Goal: Task Accomplishment & Management: Use online tool/utility

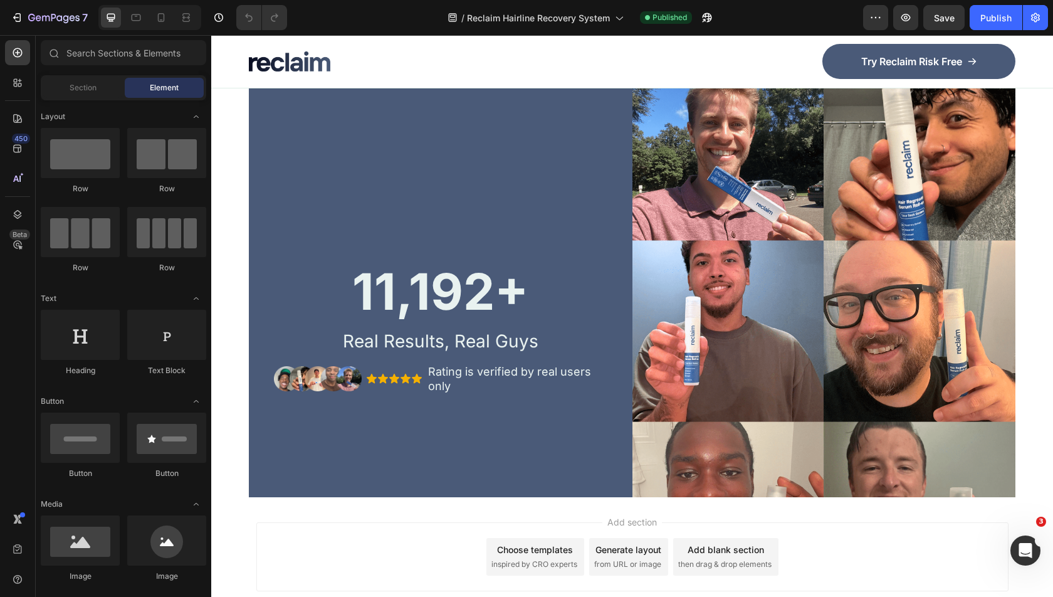
scroll to position [5547, 0]
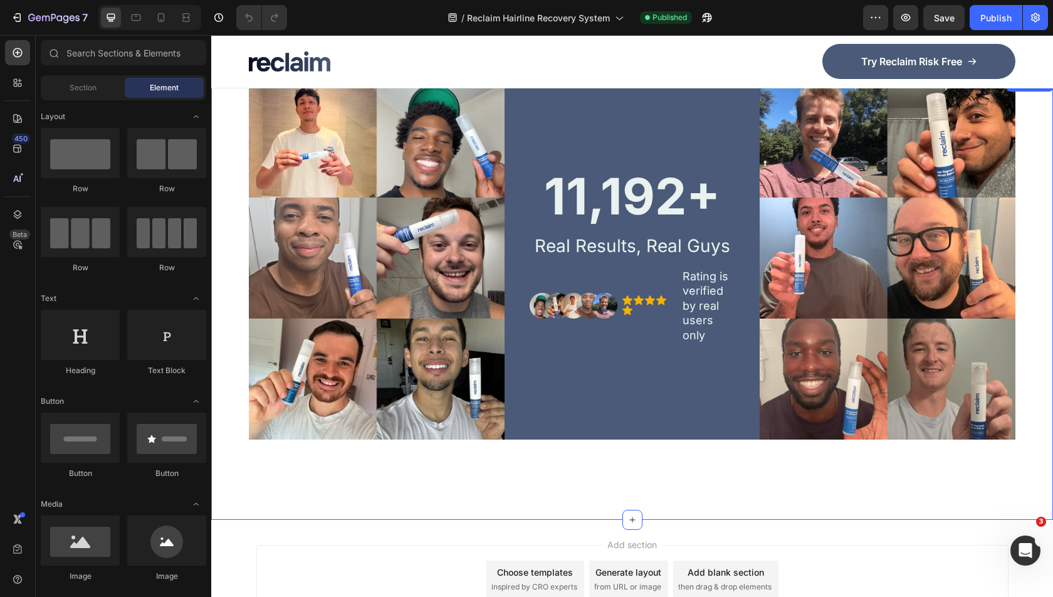
click at [667, 463] on div "Image 11,192+ Heading Real Results, Real Guys Text Block Image Icon Icon Icon I…" at bounding box center [632, 297] width 842 height 443
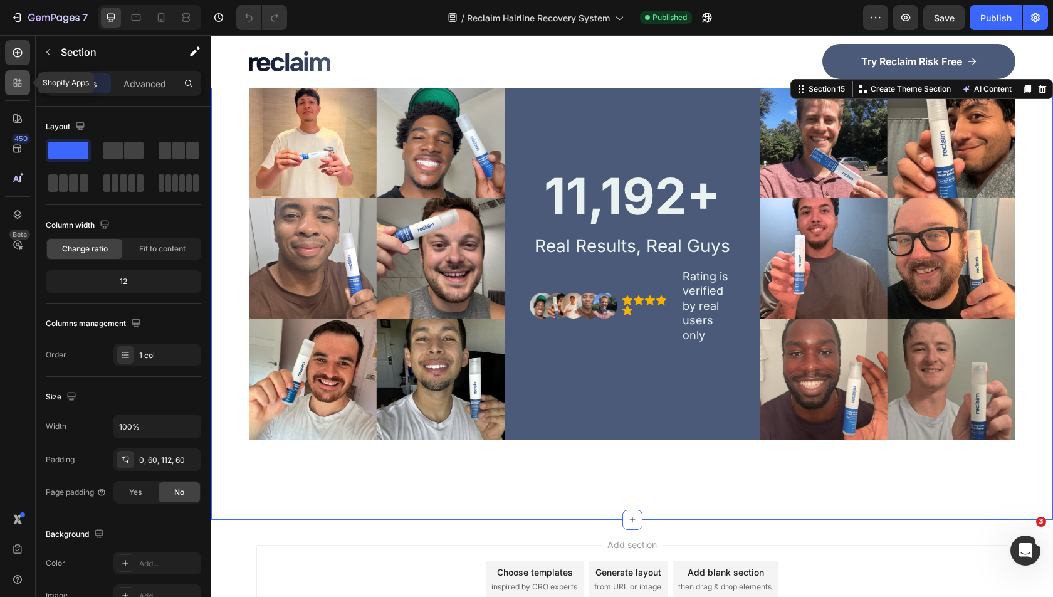
click at [16, 80] on icon at bounding box center [16, 81] width 4 height 4
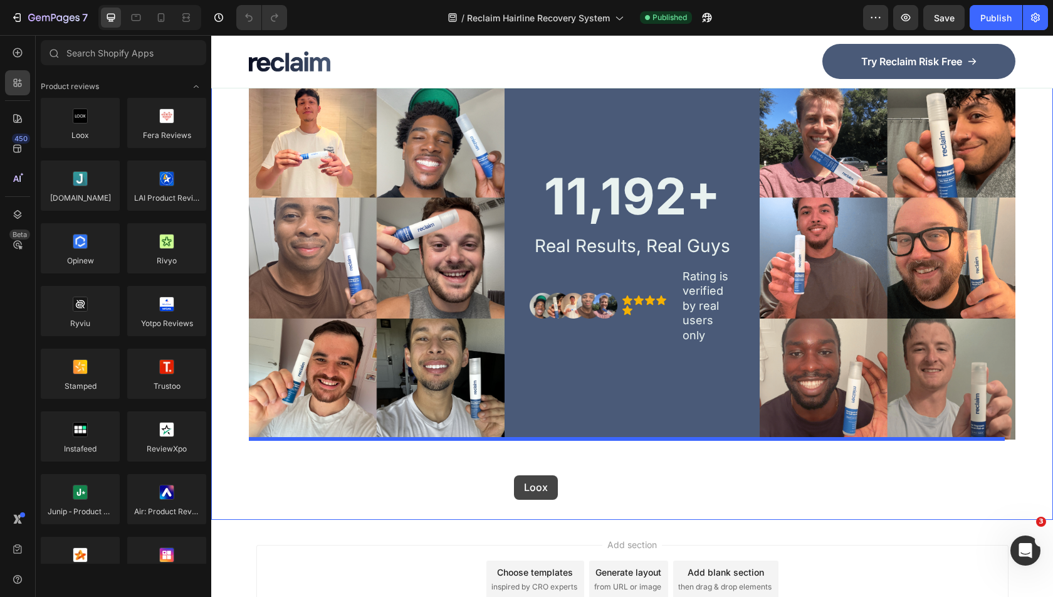
drag, startPoint x: 299, startPoint y: 176, endPoint x: 514, endPoint y: 475, distance: 368.4
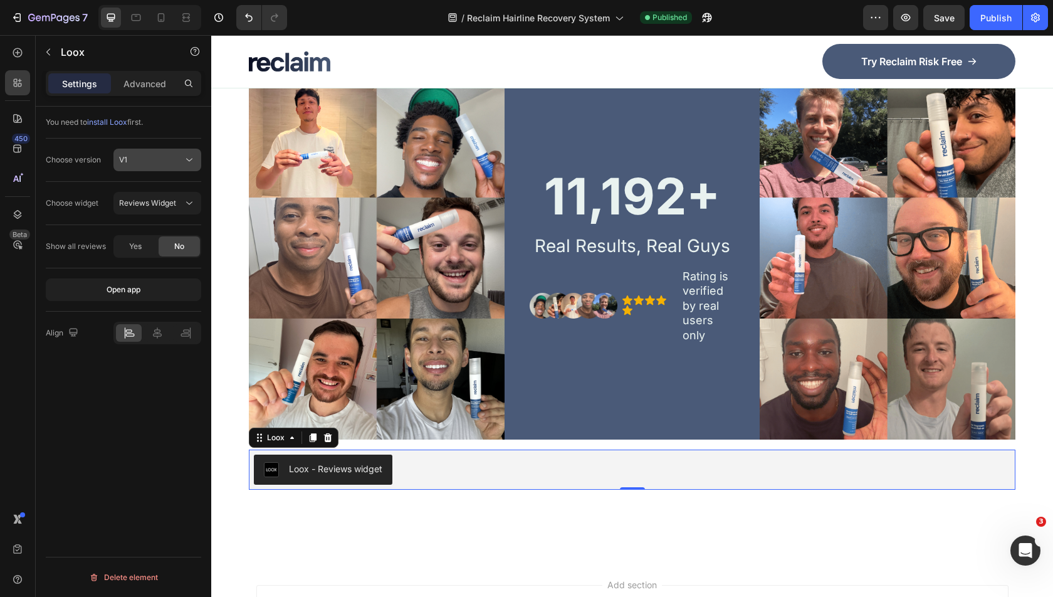
click at [164, 156] on div "V1" at bounding box center [151, 159] width 64 height 11
click at [164, 157] on div "V1" at bounding box center [151, 159] width 64 height 11
click at [161, 208] on p "V2" at bounding box center [154, 213] width 71 height 11
click at [138, 498] on div "You need to install Loox first. Choose version V2 Choose widget Cards Carousel …" at bounding box center [124, 370] width 176 height 526
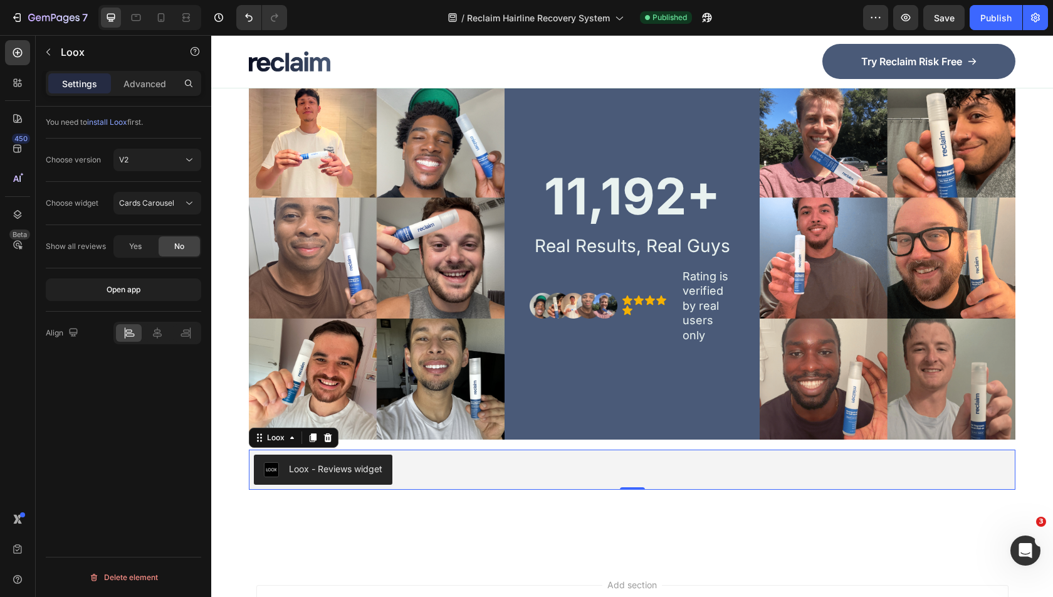
click at [307, 465] on div "Loox - Reviews widget" at bounding box center [323, 469] width 119 height 15
click at [143, 217] on div "Choose widget Cards Carousel" at bounding box center [124, 203] width 156 height 43
click at [147, 209] on button "Cards Carousel" at bounding box center [157, 203] width 88 height 23
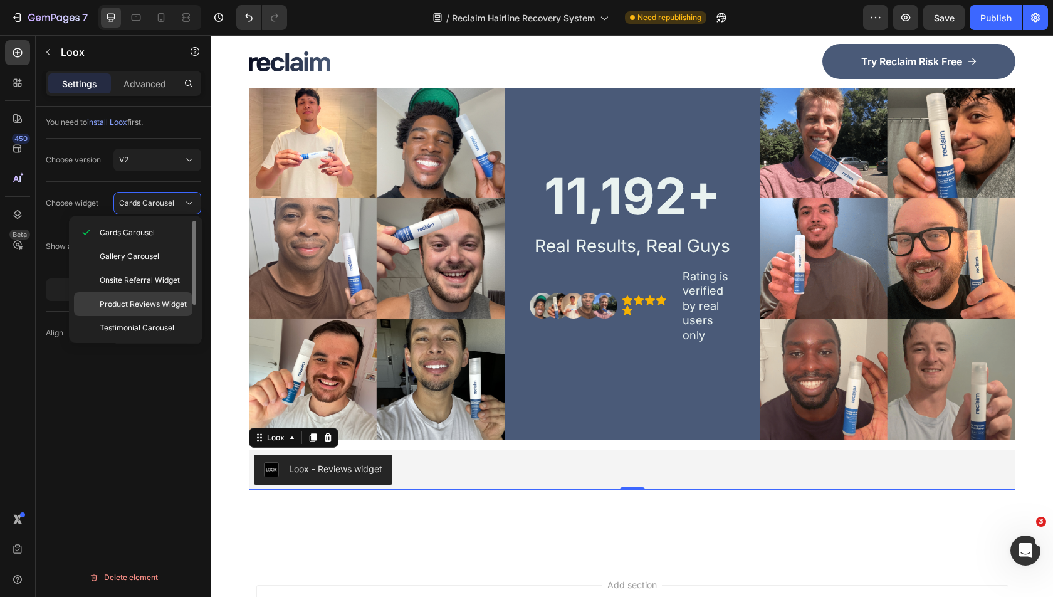
click at [141, 306] on span "Product Reviews Widget" at bounding box center [143, 303] width 87 height 11
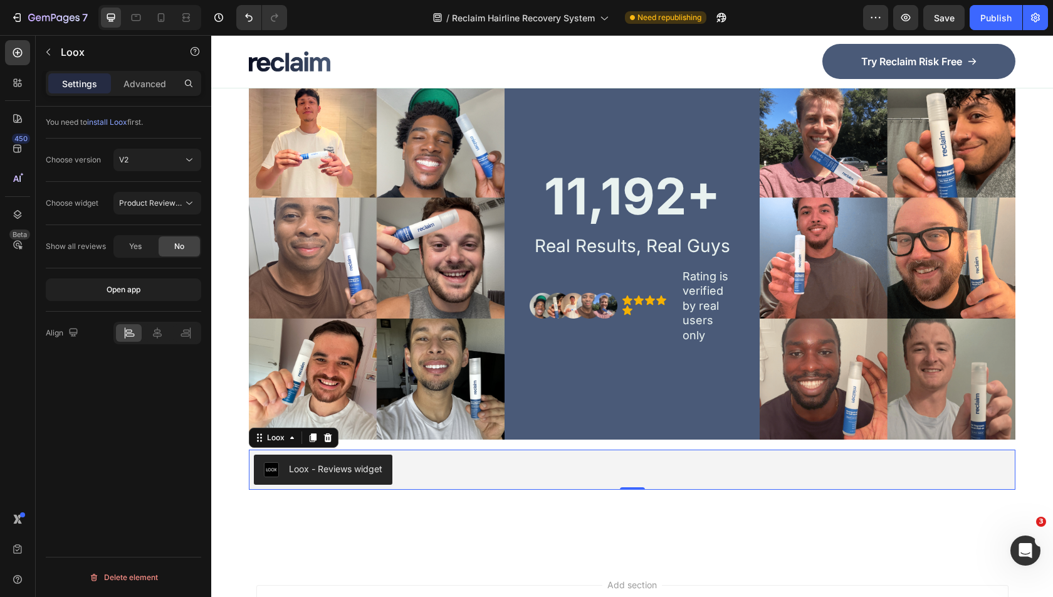
click at [138, 432] on div "You need to install Loox first. Choose version V2 Choose widget Product Reviews…" at bounding box center [124, 370] width 176 height 526
click at [1008, 18] on div "Publish" at bounding box center [996, 17] width 31 height 13
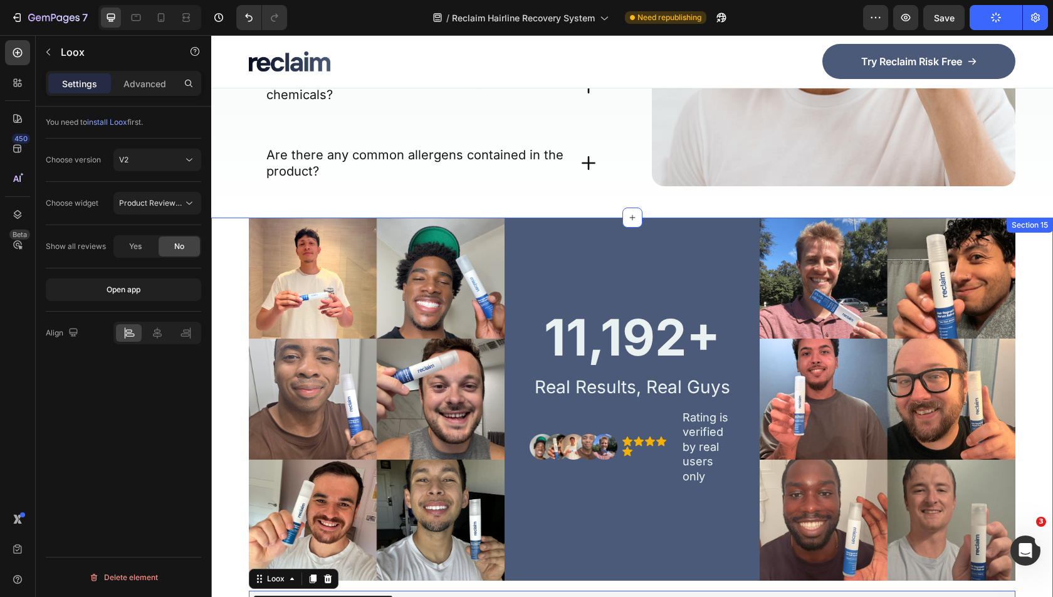
scroll to position [5678, 0]
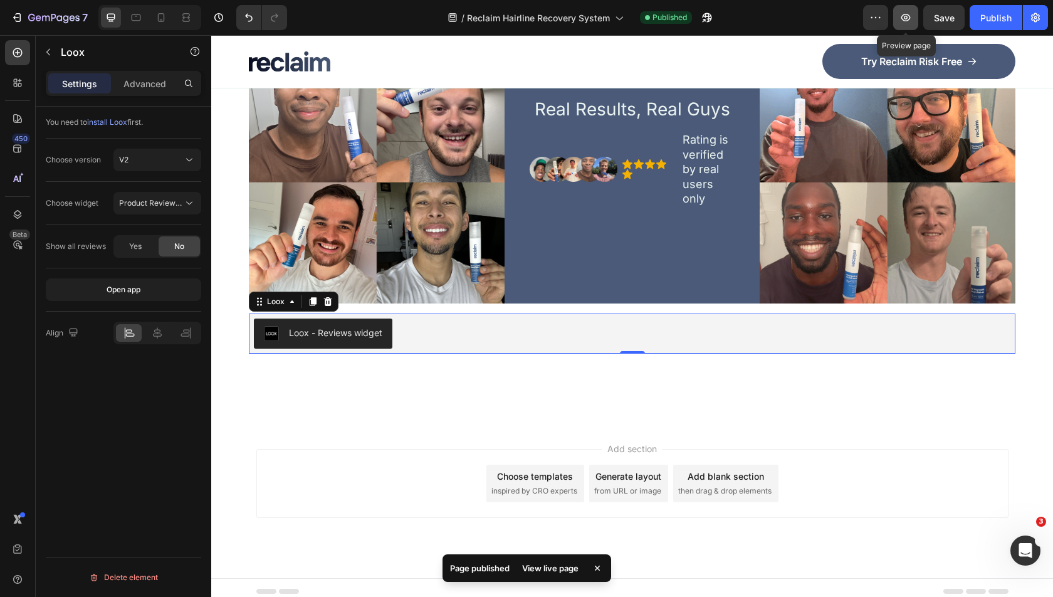
click at [908, 12] on icon "button" at bounding box center [906, 17] width 13 height 13
click at [910, 22] on icon "button" at bounding box center [906, 17] width 13 height 13
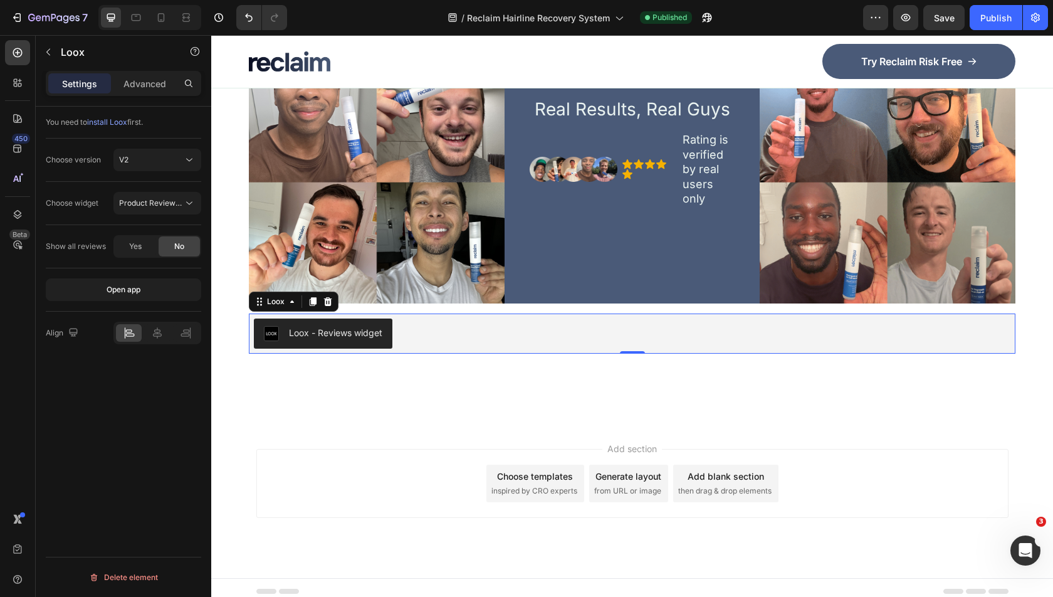
click at [447, 329] on div "Loox - Reviews widget" at bounding box center [632, 334] width 757 height 30
click at [50, 53] on icon "button" at bounding box center [48, 52] width 10 height 10
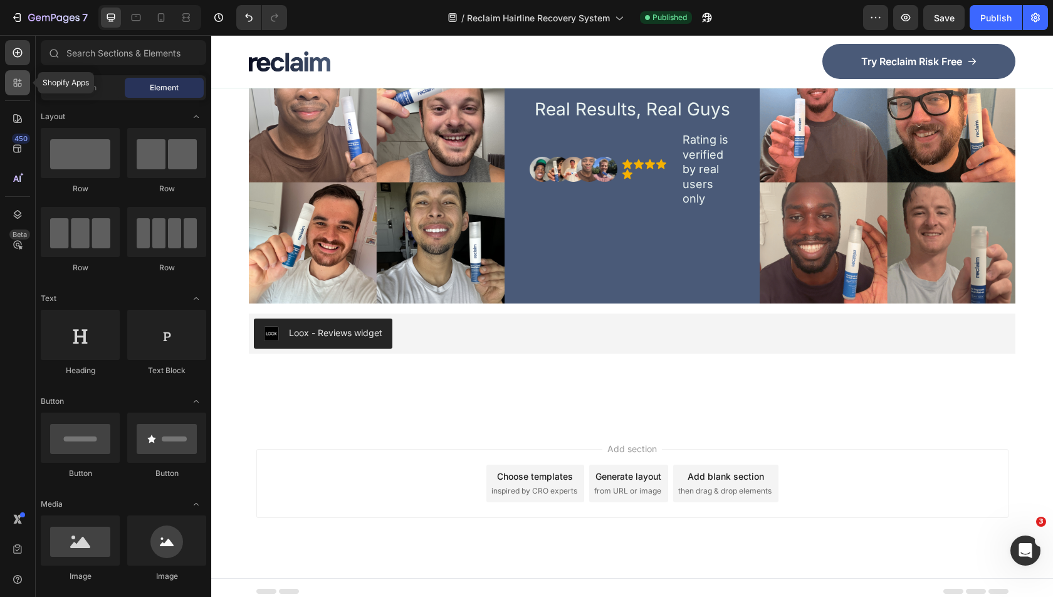
click at [15, 93] on div at bounding box center [17, 82] width 25 height 25
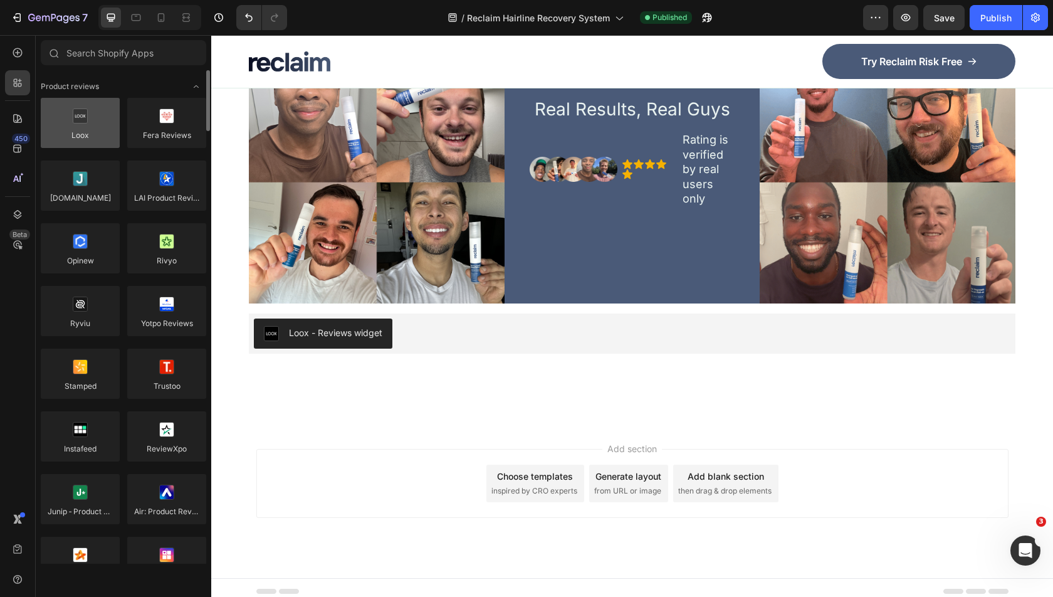
click at [78, 117] on div at bounding box center [80, 123] width 79 height 50
click at [77, 131] on div at bounding box center [80, 123] width 79 height 50
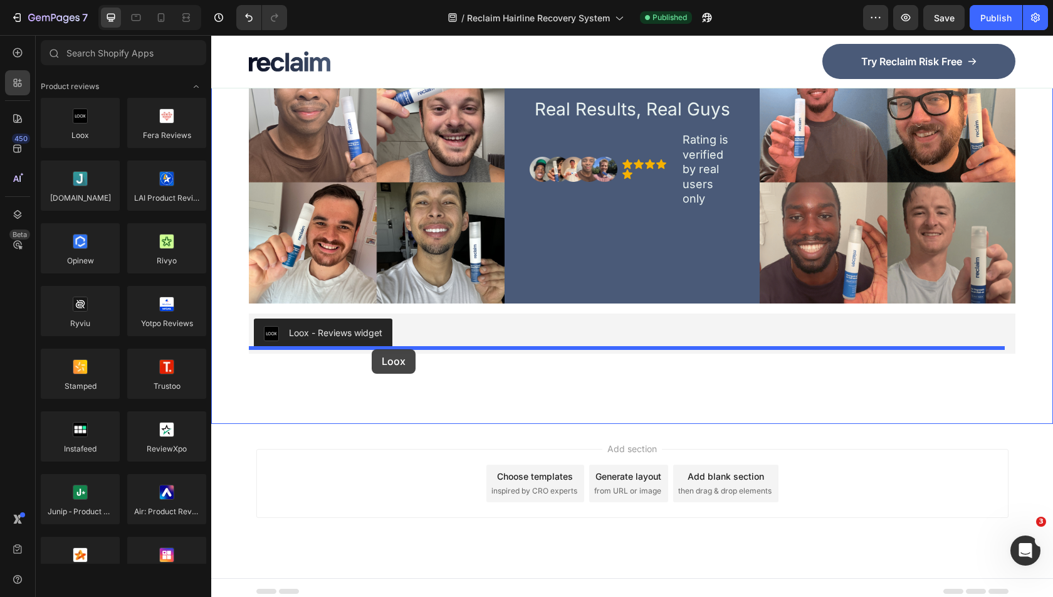
drag, startPoint x: 288, startPoint y: 166, endPoint x: 372, endPoint y: 349, distance: 201.2
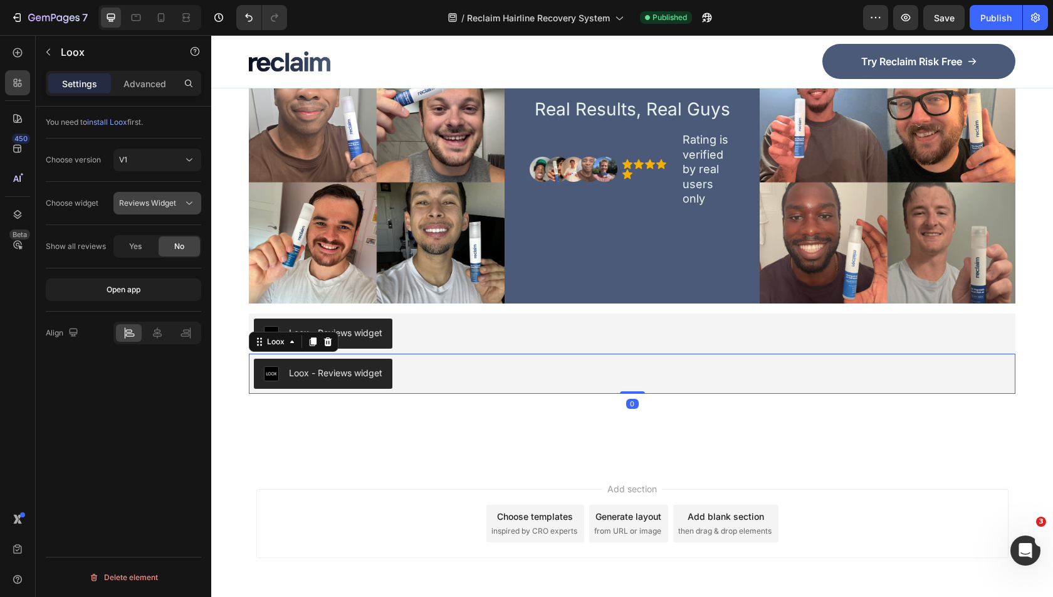
click at [181, 204] on div "Reviews Widget" at bounding box center [151, 203] width 64 height 11
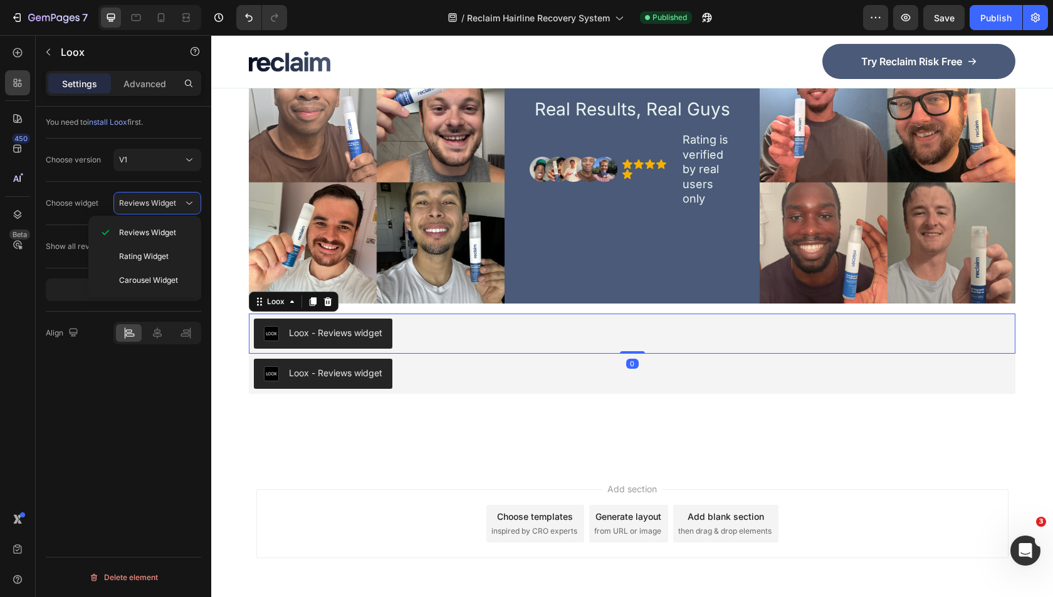
click at [468, 327] on div "Loox - Reviews widget" at bounding box center [632, 334] width 757 height 30
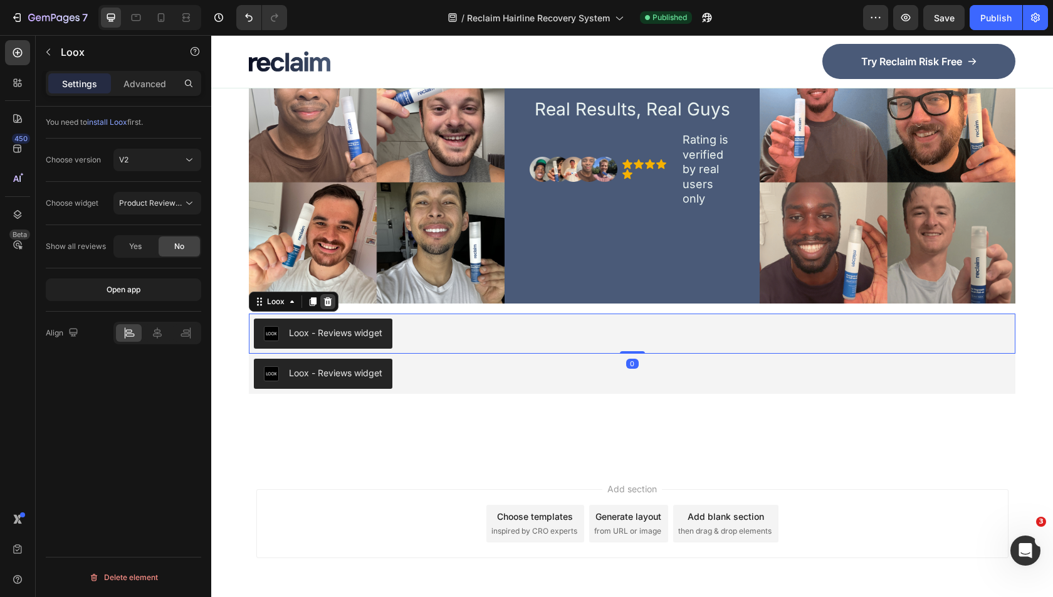
click at [325, 297] on icon at bounding box center [328, 301] width 8 height 9
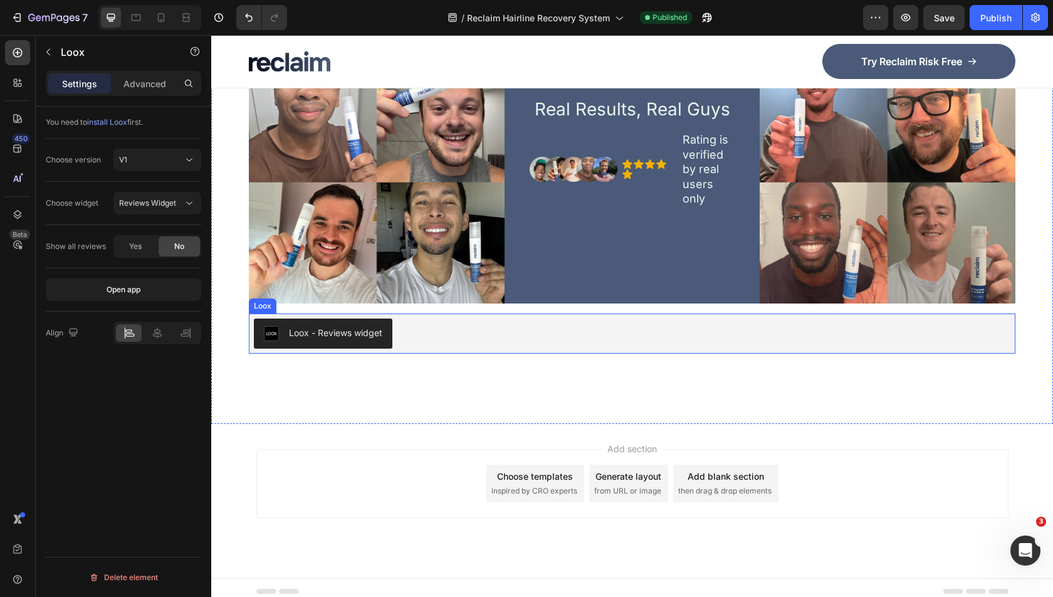
click at [427, 330] on div "Loox - Reviews widget" at bounding box center [632, 334] width 757 height 30
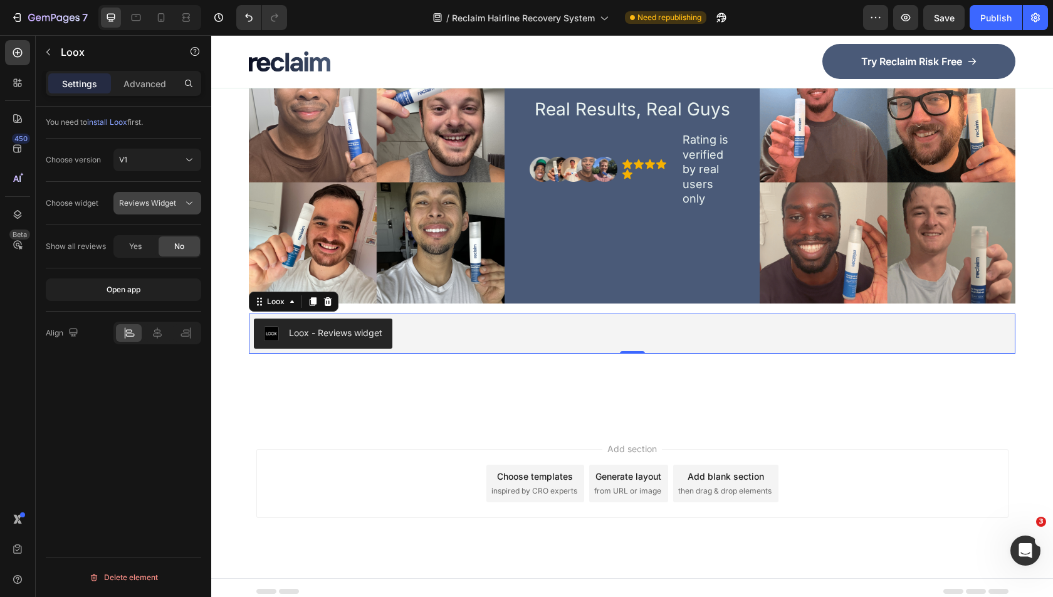
click at [150, 203] on span "Reviews Widget" at bounding box center [147, 202] width 57 height 9
click at [107, 122] on span "install Loox" at bounding box center [107, 121] width 40 height 9
click at [980, 11] on button "Publish" at bounding box center [996, 17] width 53 height 25
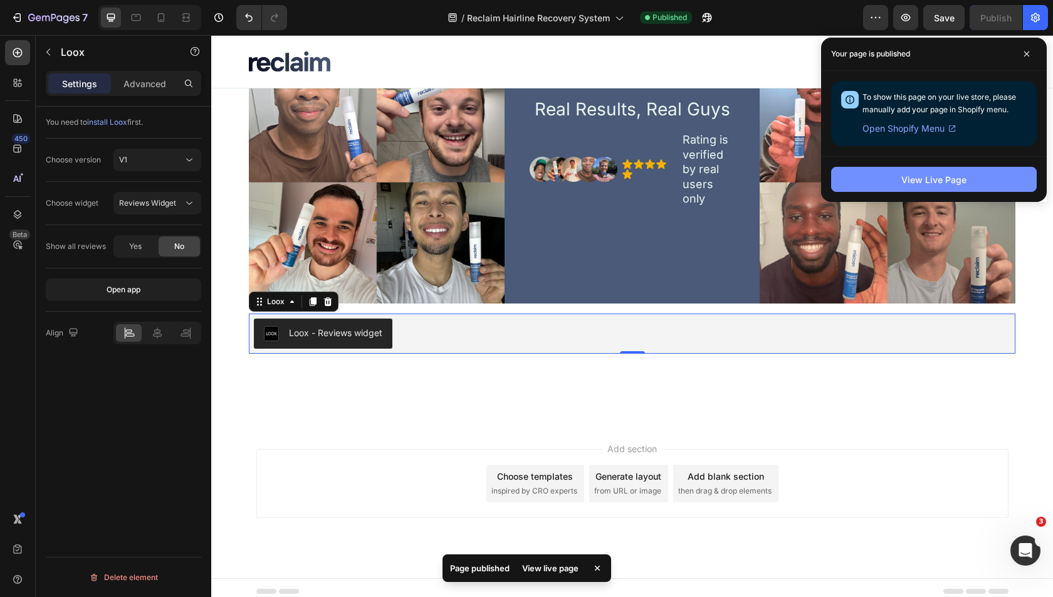
click at [924, 181] on div "View Live Page" at bounding box center [934, 179] width 65 height 13
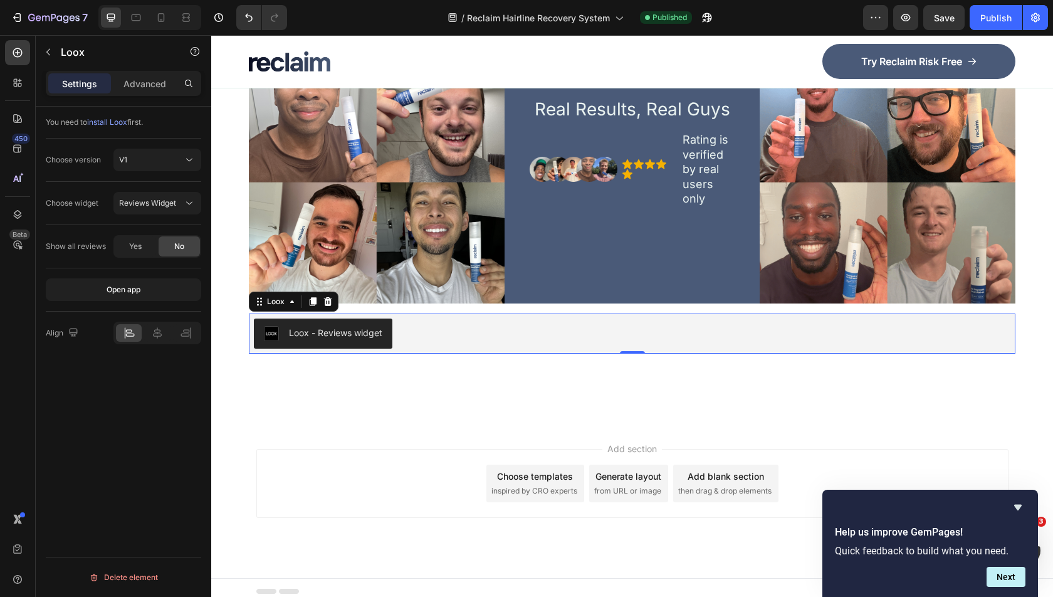
click at [476, 319] on div "Loox - Reviews widget" at bounding box center [632, 334] width 757 height 30
click at [325, 299] on icon at bounding box center [328, 302] width 10 height 10
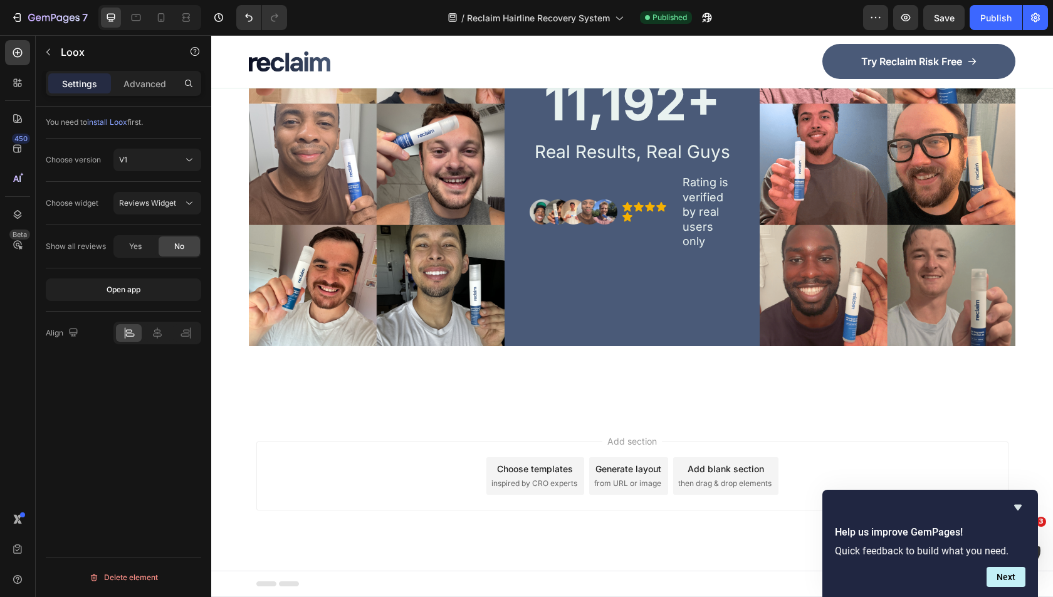
scroll to position [5628, 0]
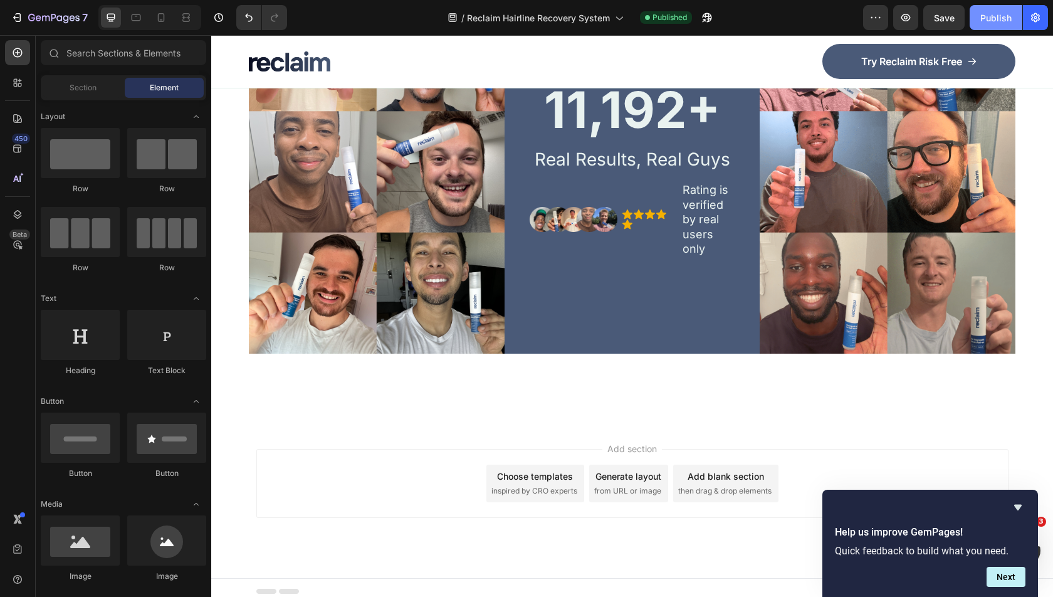
click at [999, 18] on div "Publish" at bounding box center [996, 17] width 31 height 13
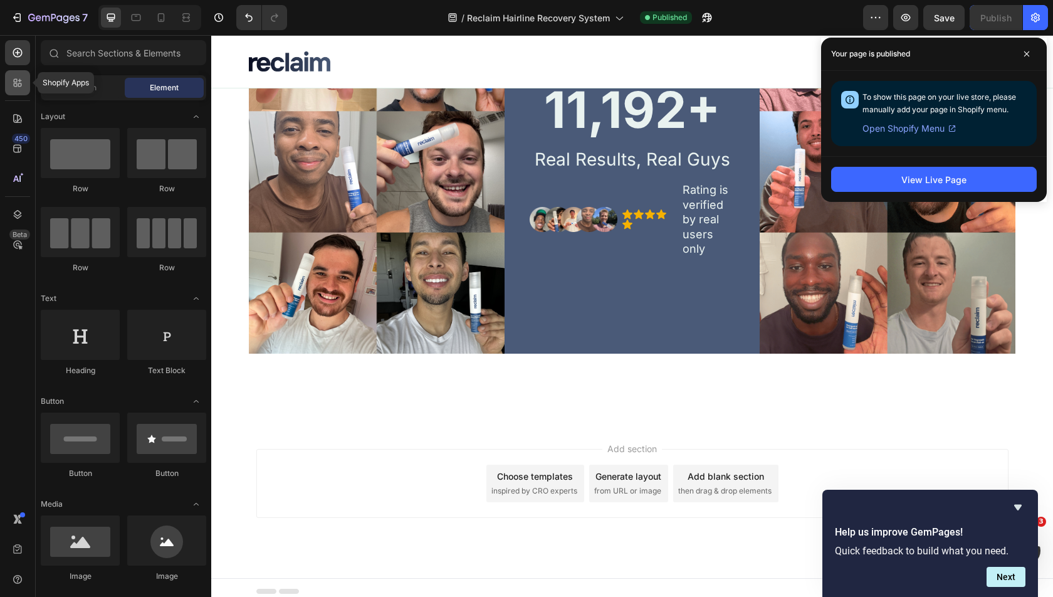
click at [19, 78] on icon at bounding box center [17, 82] width 13 height 13
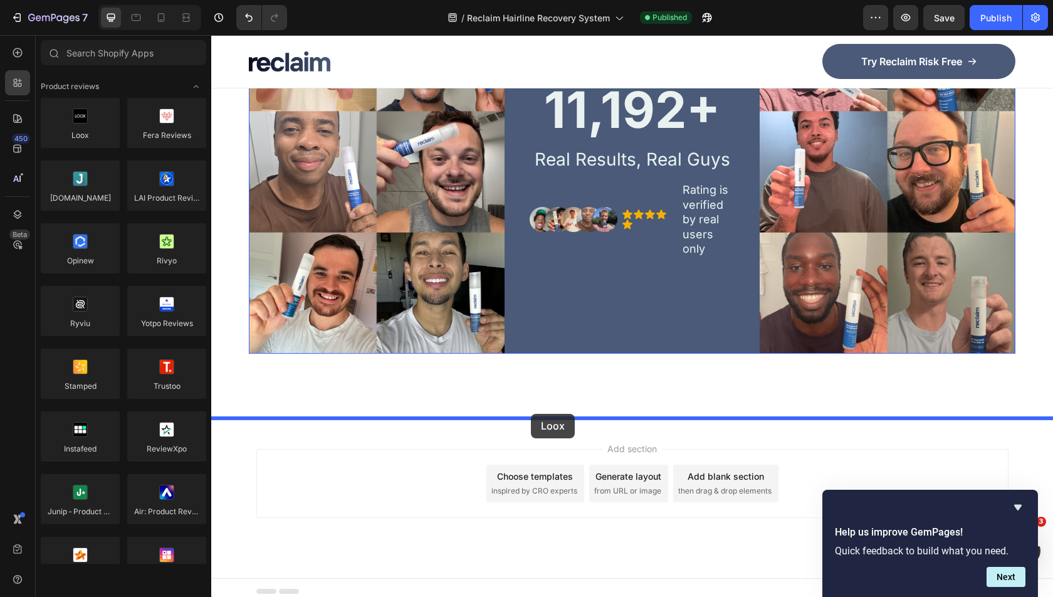
drag, startPoint x: 298, startPoint y: 167, endPoint x: 531, endPoint y: 414, distance: 338.9
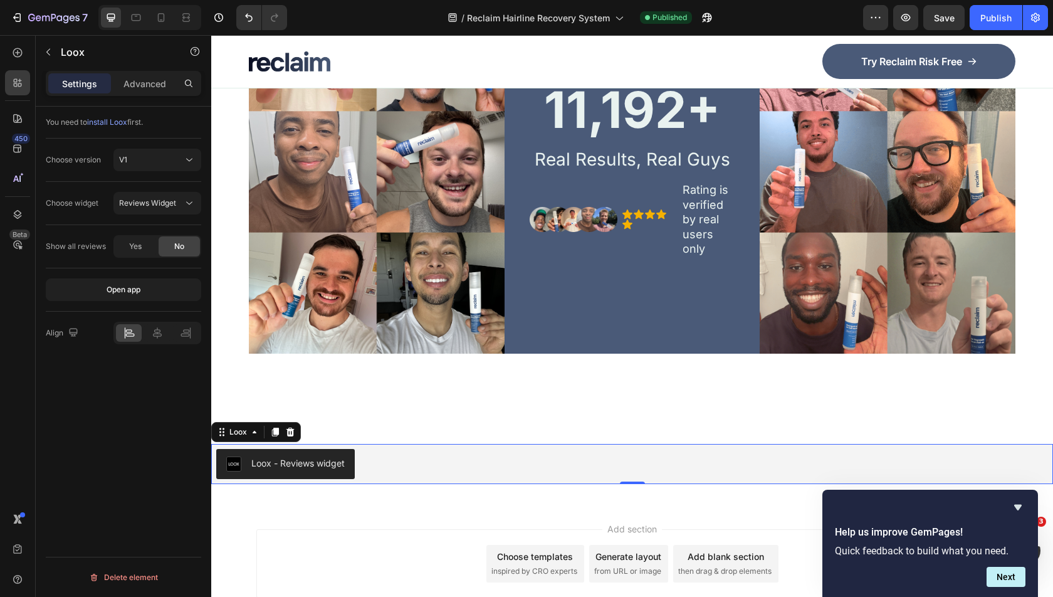
click at [399, 455] on div "Loox - Reviews widget" at bounding box center [632, 464] width 832 height 30
click at [1006, 15] on div "Publish" at bounding box center [996, 17] width 31 height 13
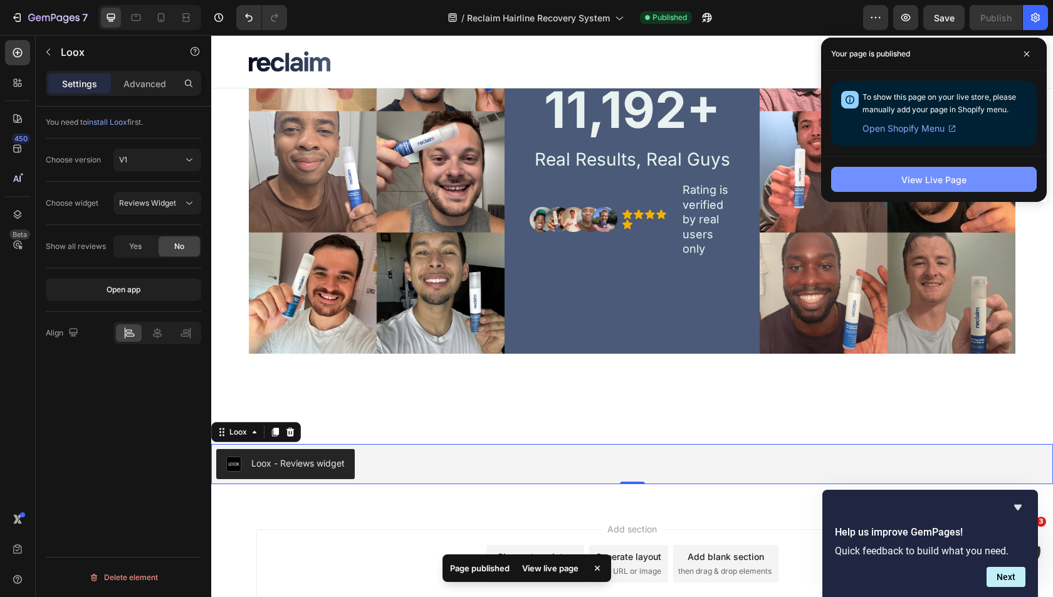
click at [916, 174] on div "View Live Page" at bounding box center [934, 179] width 65 height 13
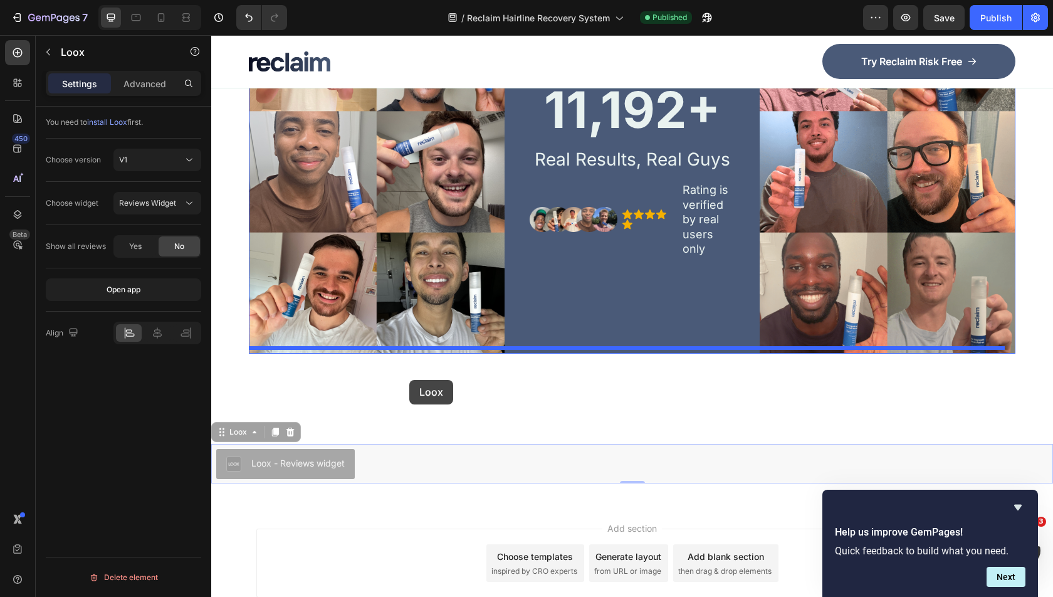
drag, startPoint x: 219, startPoint y: 426, endPoint x: 409, endPoint y: 381, distance: 196.0
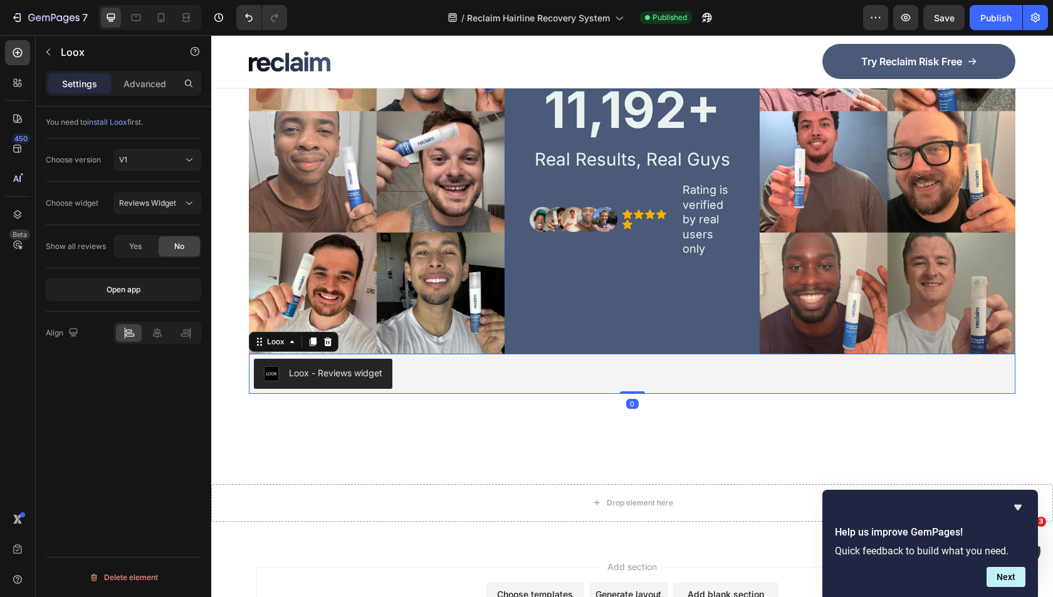
click at [476, 370] on div "Loox - Reviews widget" at bounding box center [632, 374] width 757 height 30
click at [994, 8] on button "Publish" at bounding box center [996, 17] width 53 height 25
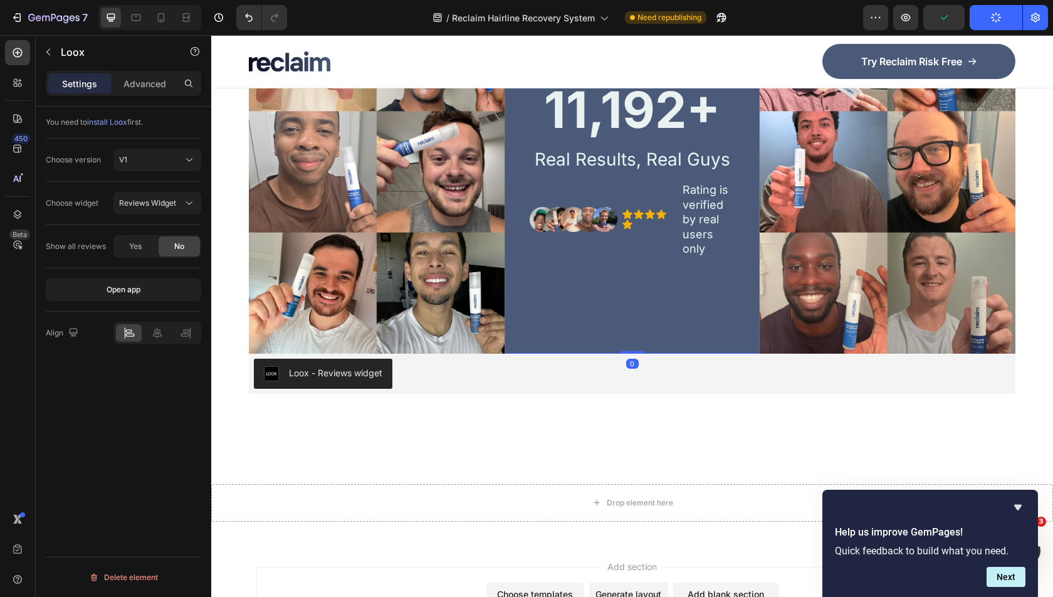
click at [636, 342] on div "11,192+ Heading Real Results, Real Guys Text Block Image Icon Icon Icon Icon Ic…" at bounding box center [633, 171] width 256 height 363
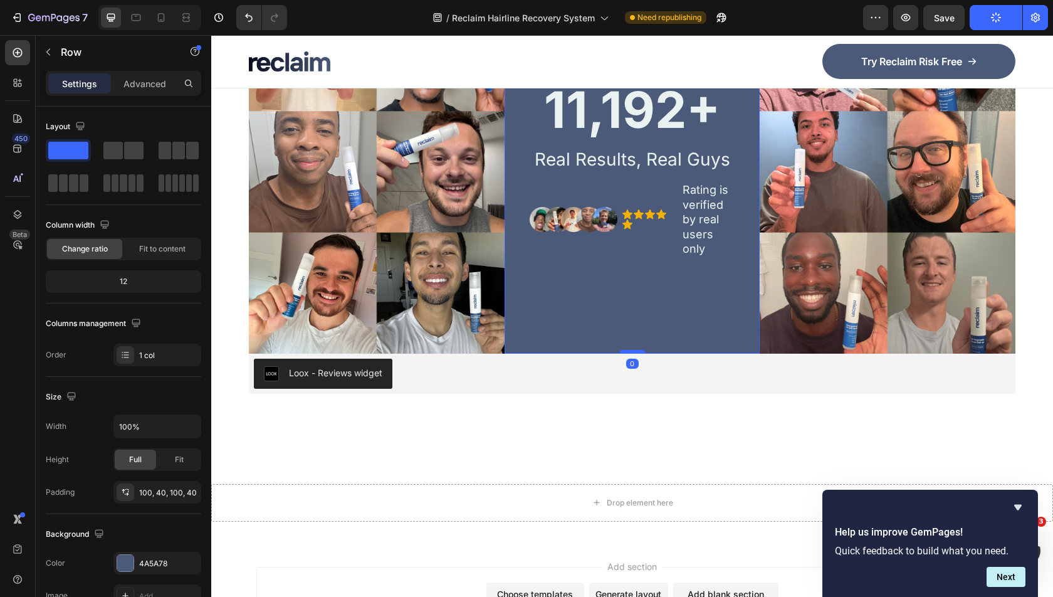
click at [631, 350] on div at bounding box center [632, 352] width 25 height 4
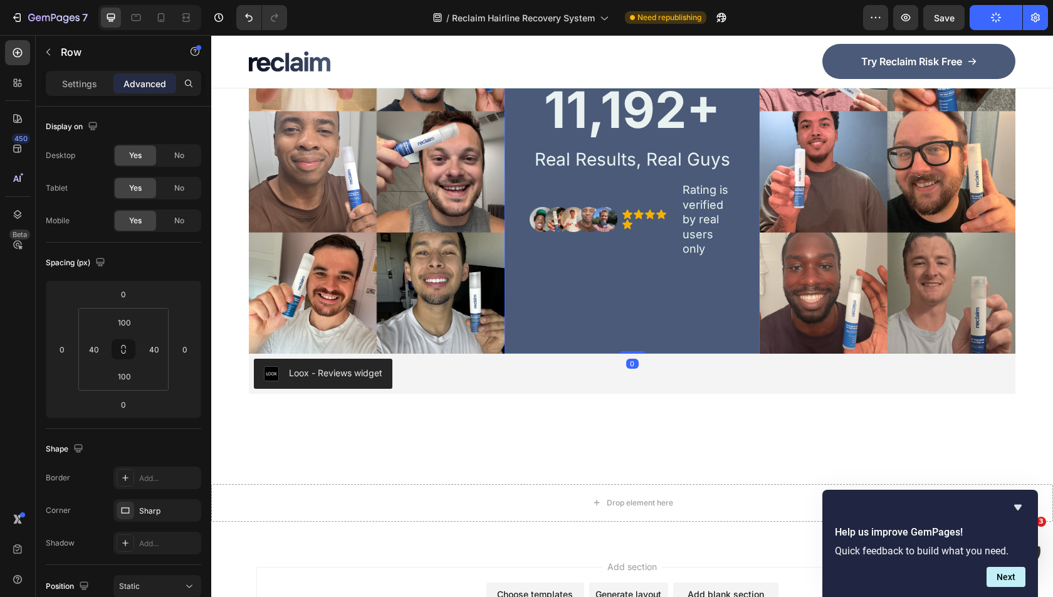
click at [569, 375] on div "Loox - Reviews widget" at bounding box center [632, 374] width 757 height 30
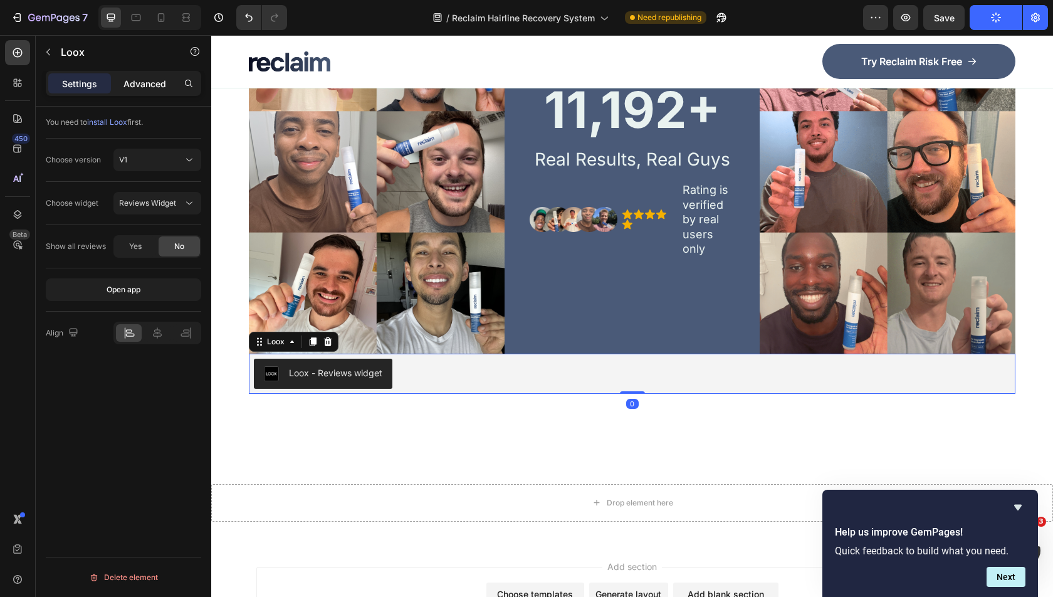
click at [137, 77] on p "Advanced" at bounding box center [145, 83] width 43 height 13
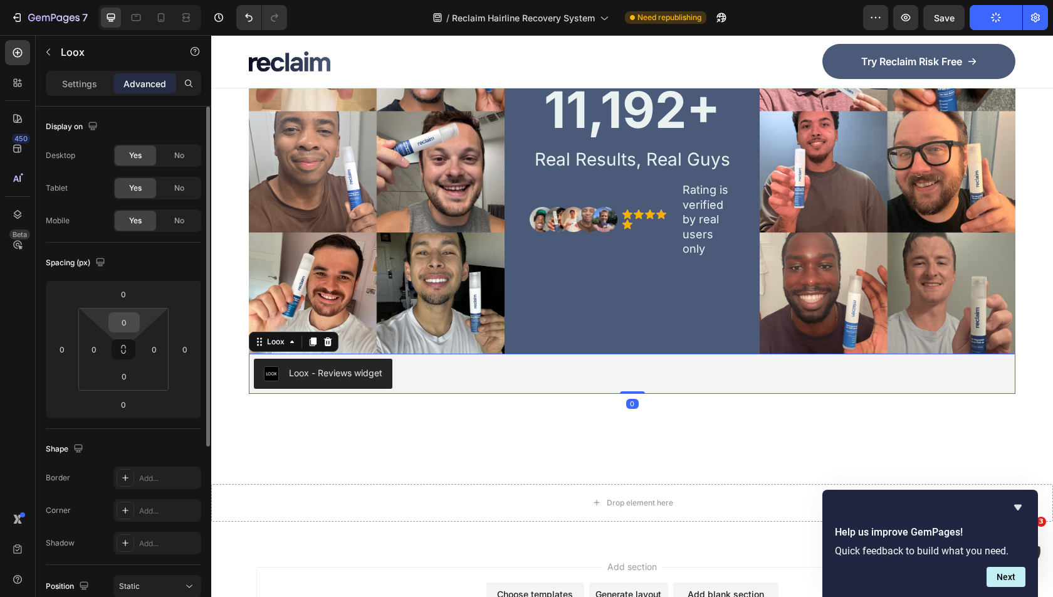
click at [124, 316] on input "0" at bounding box center [124, 322] width 25 height 19
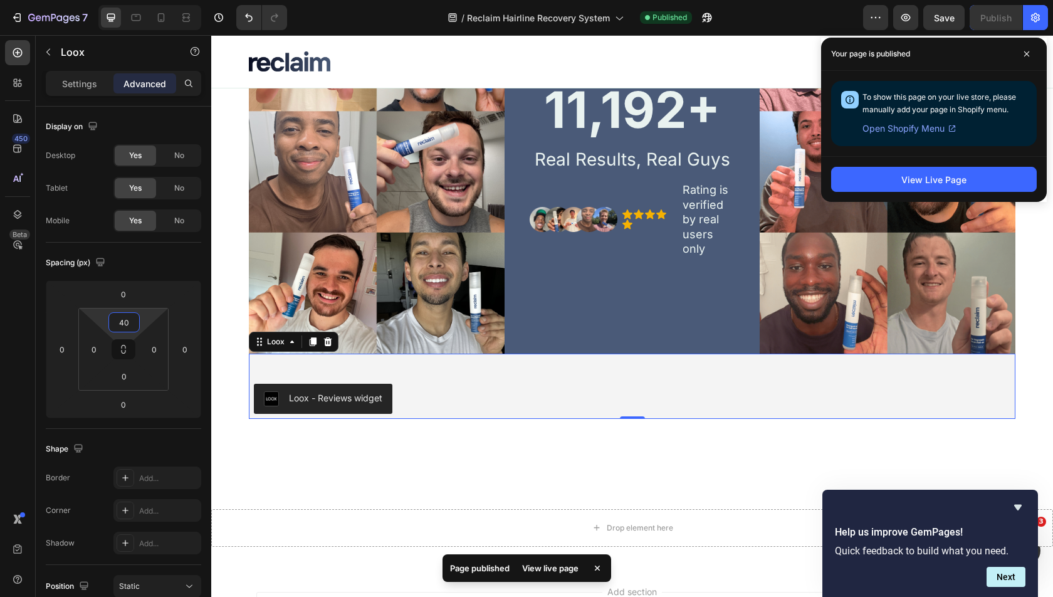
type input "4"
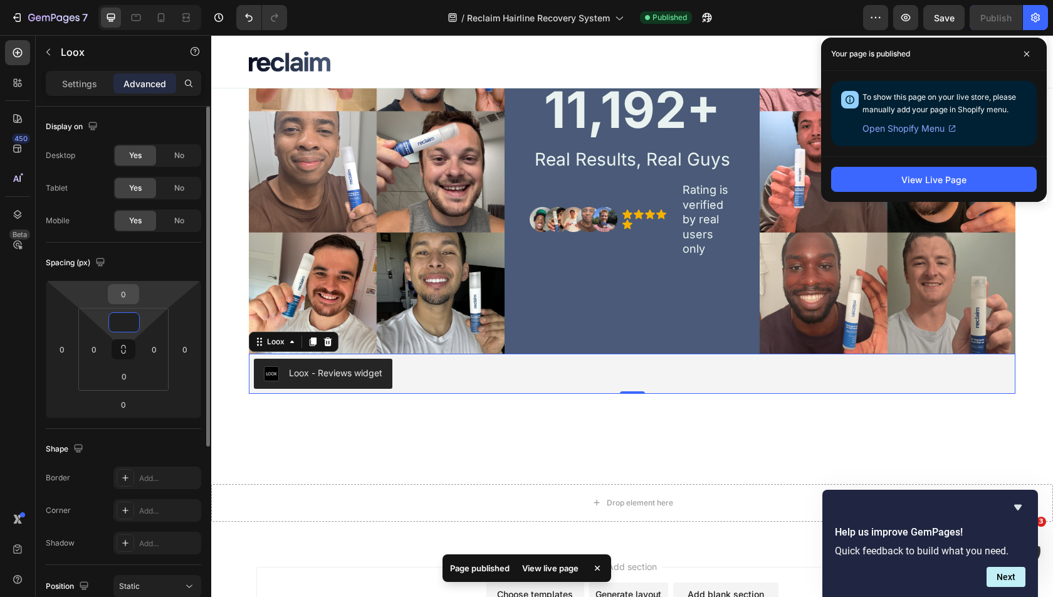
type input "0"
click at [120, 288] on input "0" at bounding box center [123, 294] width 25 height 19
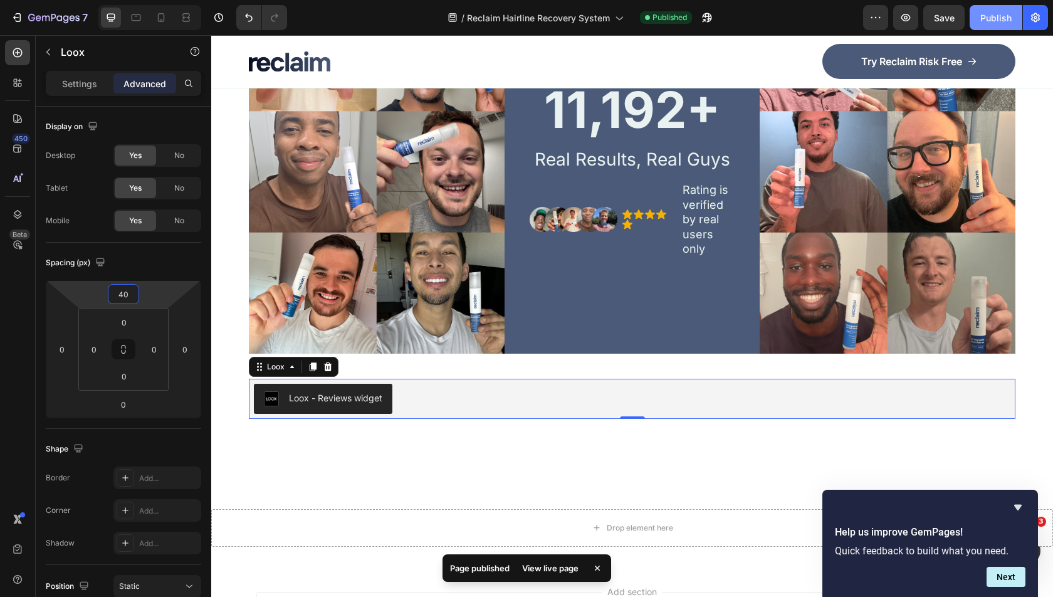
type input "40"
click at [988, 17] on div "Publish" at bounding box center [996, 17] width 31 height 13
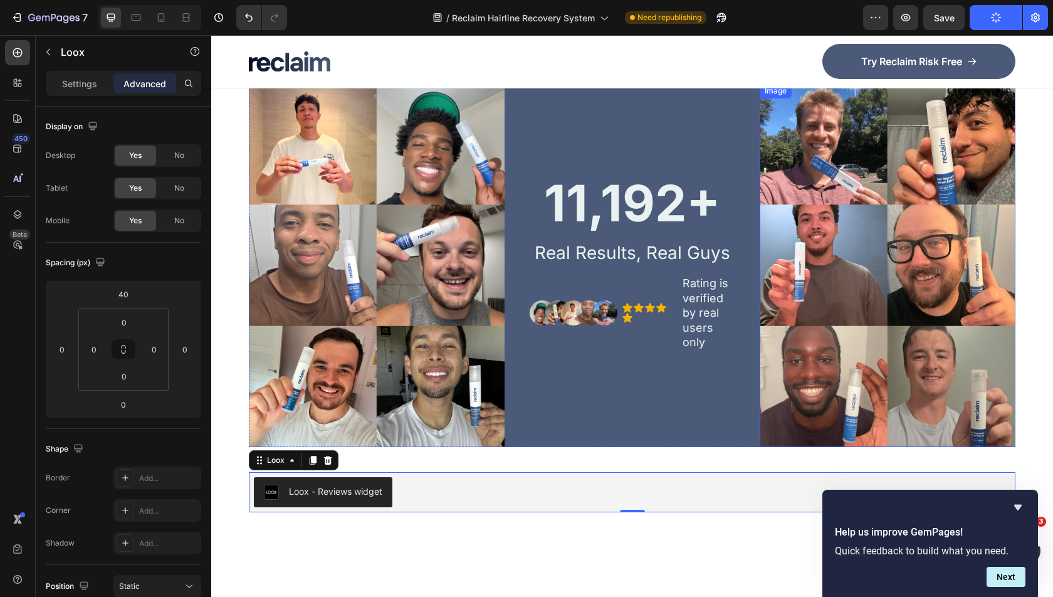
scroll to position [5526, 0]
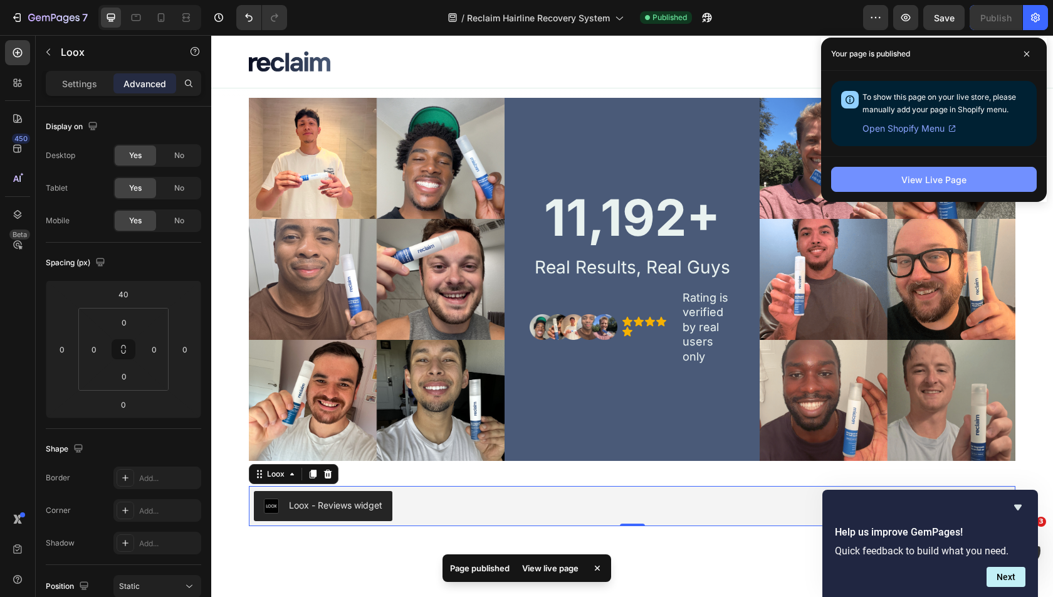
click at [928, 173] on div "View Live Page" at bounding box center [934, 179] width 65 height 13
